Goal: Transaction & Acquisition: Purchase product/service

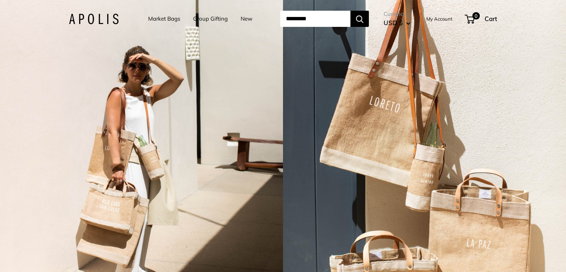
click at [339, 22] on input "Search..." at bounding box center [315, 19] width 70 height 16
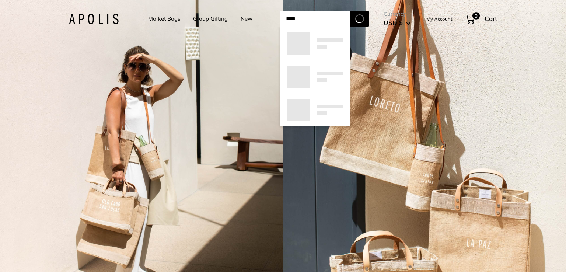
type input "****"
click at [350, 11] on button "Search" at bounding box center [359, 19] width 18 height 16
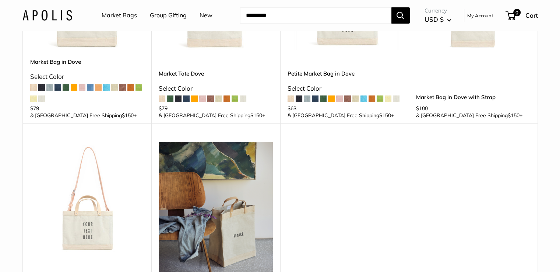
scroll to position [177, 0]
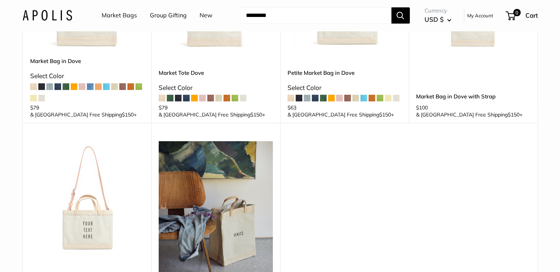
click at [0, 0] on img at bounding box center [0, 0] width 0 height 0
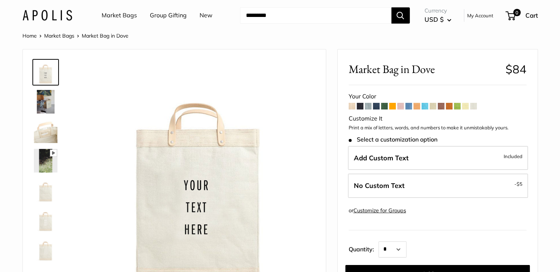
click at [352, 108] on span at bounding box center [352, 106] width 7 height 7
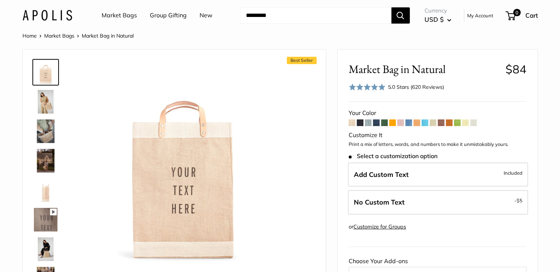
click at [477, 123] on span at bounding box center [473, 122] width 7 height 7
